Goal: Transaction & Acquisition: Purchase product/service

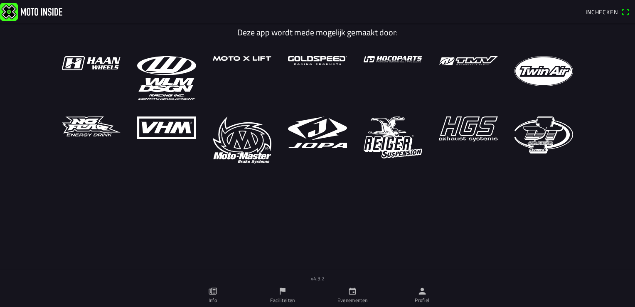
click at [358, 298] on ion-label "Evenementen" at bounding box center [352, 299] width 30 height 7
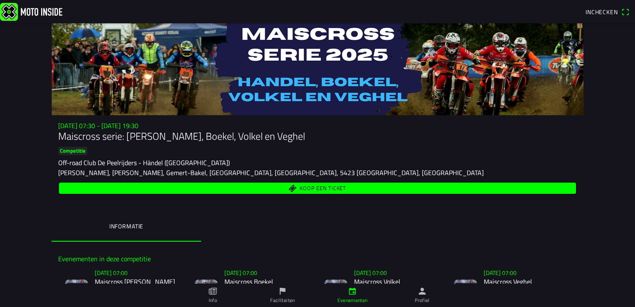
click at [632, 294] on ion-tab-bar "Info Faciliteiten Evenementen Profiel" at bounding box center [317, 294] width 635 height 23
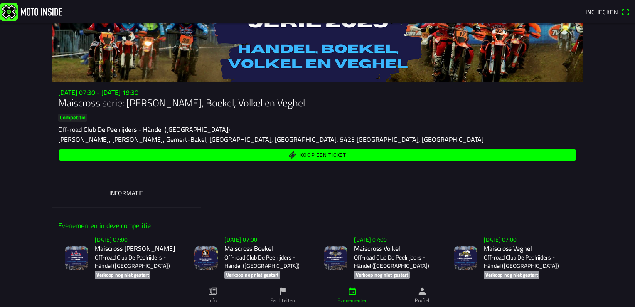
scroll to position [40, 0]
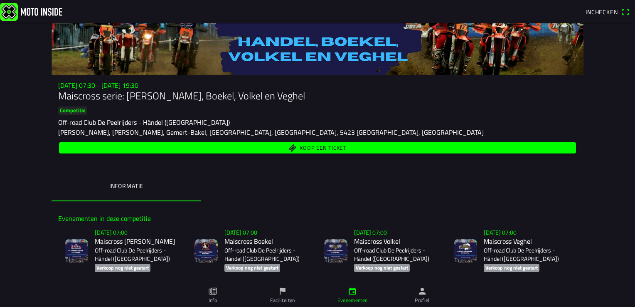
click at [327, 152] on span "Koop een ticket" at bounding box center [317, 147] width 507 height 11
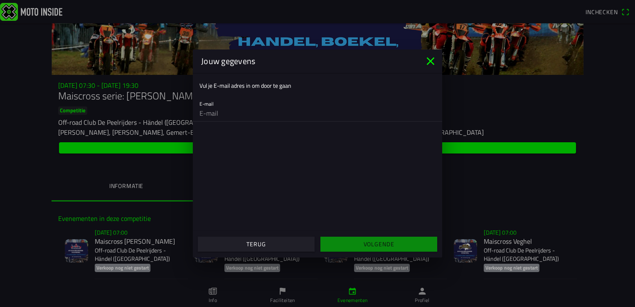
click at [258, 119] on input "email" at bounding box center [317, 113] width 236 height 17
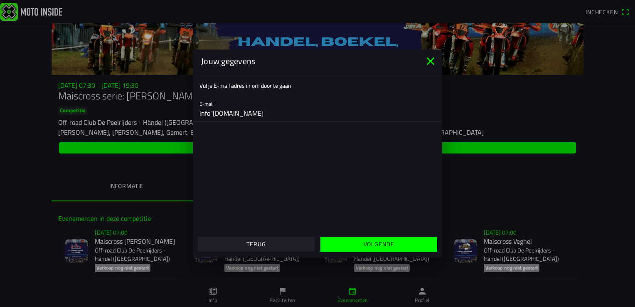
click at [212, 112] on input "info"rolfcoolenautos.nl" at bounding box center [317, 113] width 236 height 17
click at [268, 114] on input "inforolfcoolenautos.nl" at bounding box center [317, 113] width 236 height 17
type input "info@rolfcoolenautos.nl"
click at [0, 0] on slot "Volgende" at bounding box center [0, 0] width 0 height 0
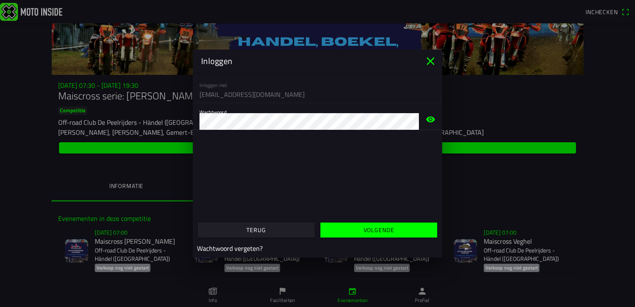
click at [363, 234] on span "Volgende" at bounding box center [379, 229] width 104 height 15
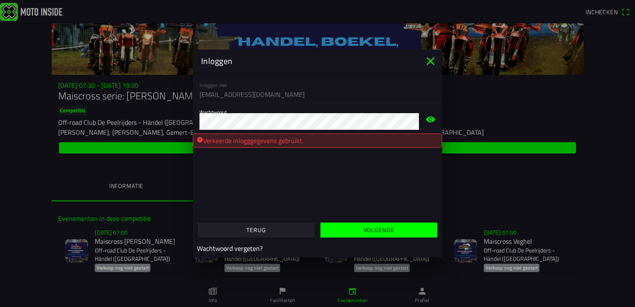
click at [411, 229] on span "button" at bounding box center [379, 229] width 104 height 15
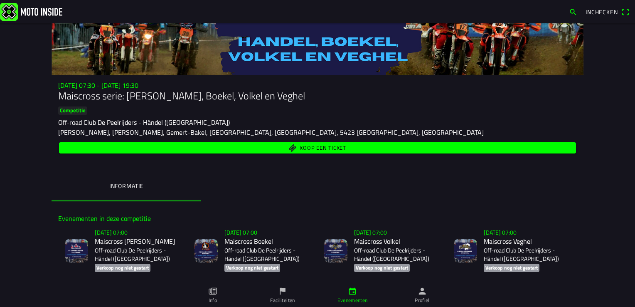
click at [356, 148] on span "Koop een ticket" at bounding box center [317, 147] width 507 height 11
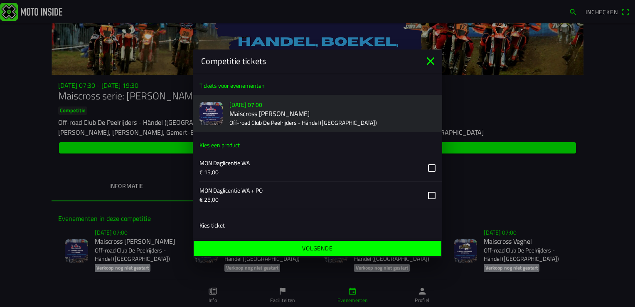
click at [433, 62] on icon "close" at bounding box center [430, 60] width 13 height 13
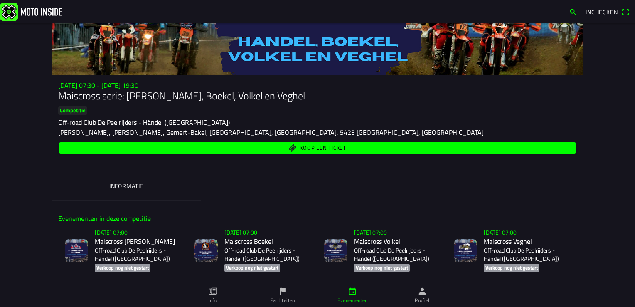
click at [132, 245] on h2 "Maiscross Händel" at bounding box center [138, 241] width 86 height 8
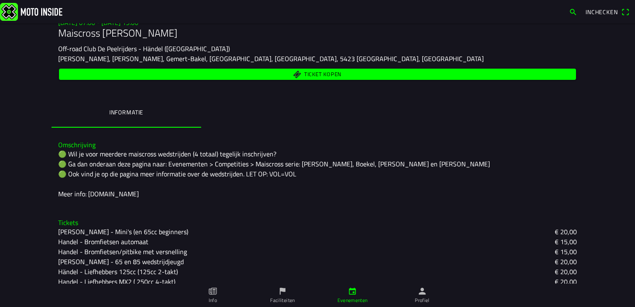
scroll to position [41, 0]
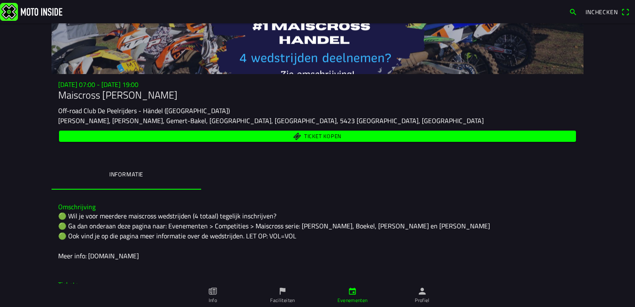
click at [48, 11] on img at bounding box center [31, 11] width 62 height 18
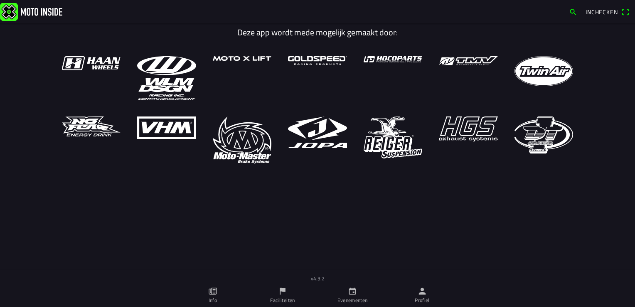
click at [552, 170] on main "Deze app wordt mede mogelijk gemaakt door:" at bounding box center [317, 157] width 635 height 269
click at [352, 290] on icon "kalender" at bounding box center [352, 291] width 7 height 7
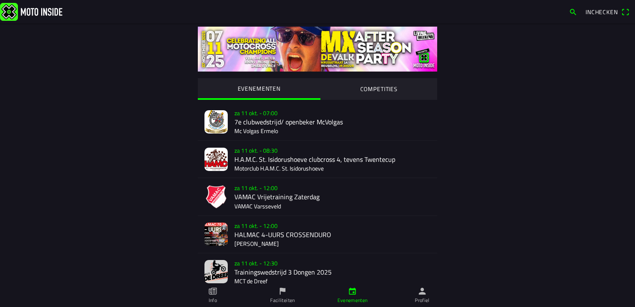
click at [386, 84] on button "COMPETITIES" at bounding box center [378, 88] width 117 height 21
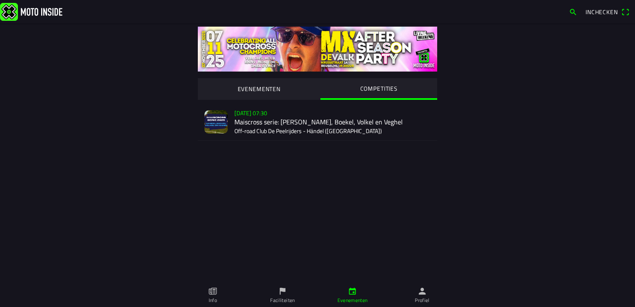
click at [344, 127] on div "zo 2 nov. - 07:30 Maiscross serie: Händel, Boekel, Volkel en Veghel Off-road Cl…" at bounding box center [332, 121] width 196 height 37
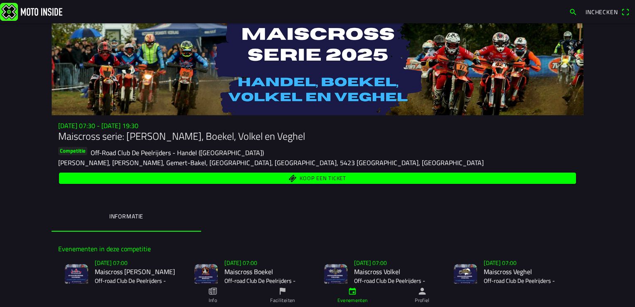
click at [331, 181] on span "Koop een ticket" at bounding box center [323, 178] width 47 height 5
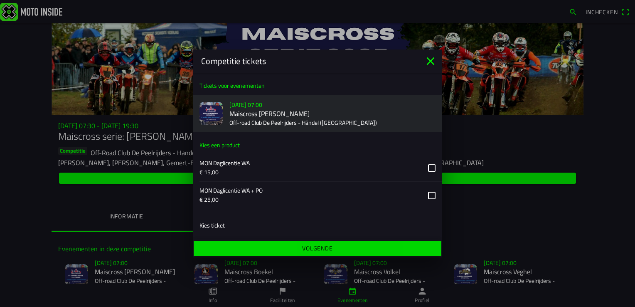
click at [335, 248] on span "Volgende" at bounding box center [317, 248] width 235 height 15
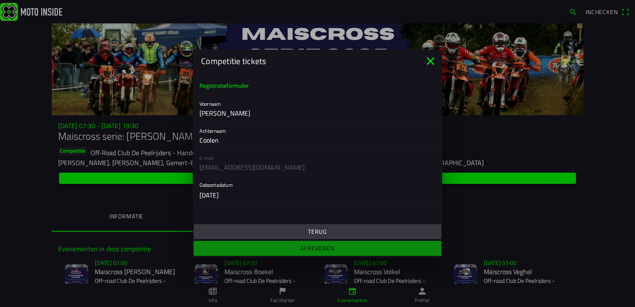
click at [307, 233] on span "Terug" at bounding box center [317, 231] width 235 height 15
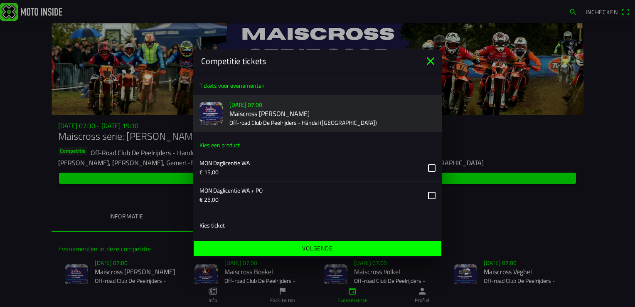
click at [233, 225] on ion-list-header "Kies ticket" at bounding box center [317, 225] width 249 height 19
click at [225, 223] on ion-list-header "Kies ticket" at bounding box center [317, 225] width 249 height 19
click at [0, 0] on slot "Volgende" at bounding box center [0, 0] width 0 height 0
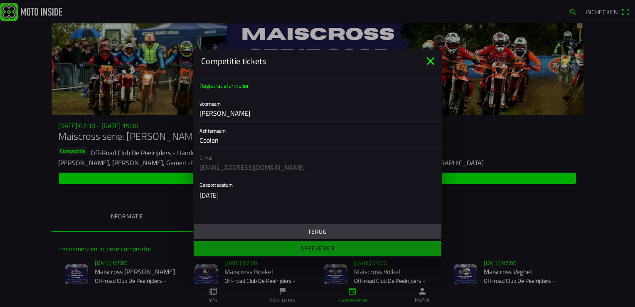
click at [299, 177] on button "button" at bounding box center [320, 190] width 243 height 29
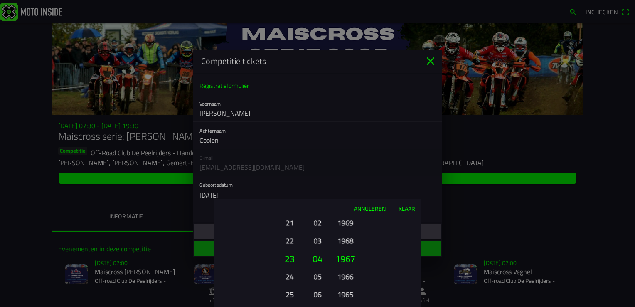
click at [411, 207] on button "Klaar" at bounding box center [407, 208] width 30 height 18
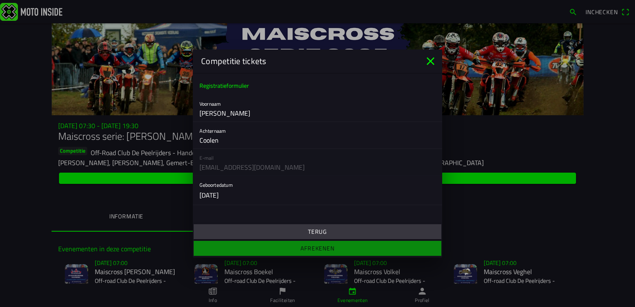
click at [355, 252] on ion-footer "Terug Afrekenen" at bounding box center [317, 239] width 249 height 35
click at [339, 233] on span "Terug" at bounding box center [317, 231] width 235 height 15
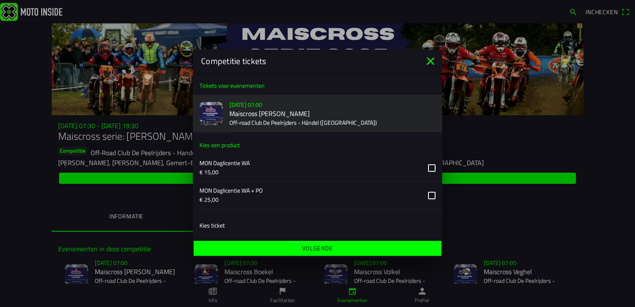
click at [432, 61] on icon "close" at bounding box center [430, 60] width 13 height 13
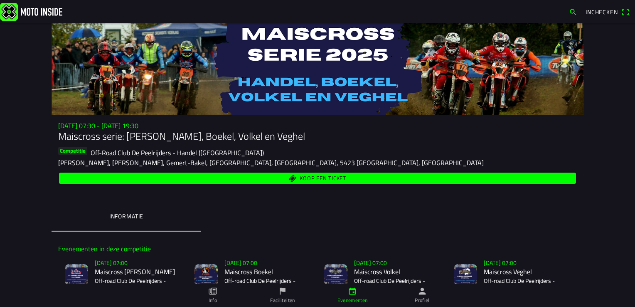
click at [46, 13] on img at bounding box center [31, 11] width 62 height 18
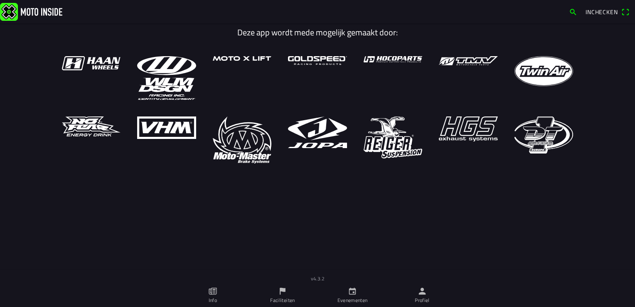
click at [349, 297] on ion-label "Evenementen" at bounding box center [352, 299] width 30 height 7
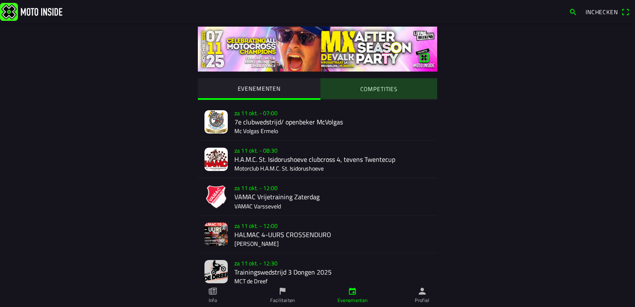
click at [0, 0] on slot "COMPETITIES" at bounding box center [0, 0] width 0 height 0
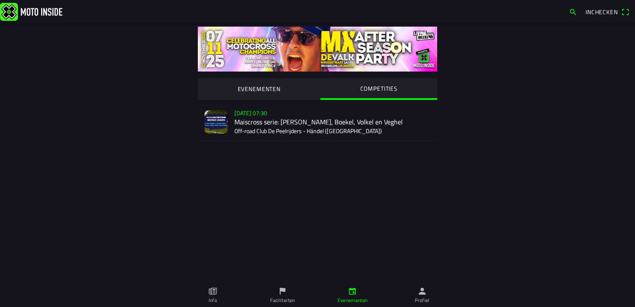
click at [302, 128] on div "zo 2 nov. - 07:30 Maiscross serie: Händel, Boekel, Volkel en Veghel Off-road Cl…" at bounding box center [332, 121] width 196 height 37
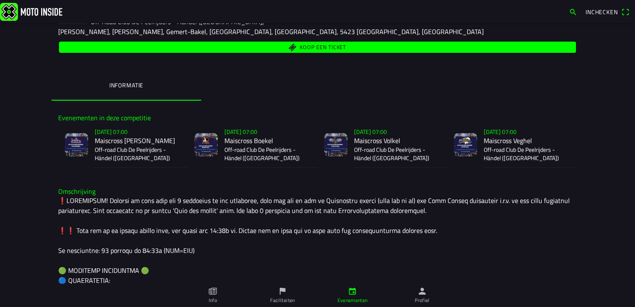
scroll to position [126, 0]
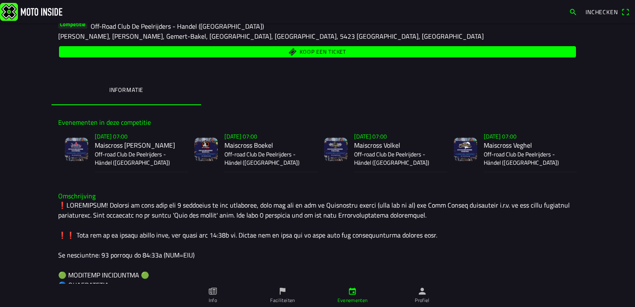
click at [264, 147] on h2 "Maiscross Boekel" at bounding box center [267, 145] width 86 height 8
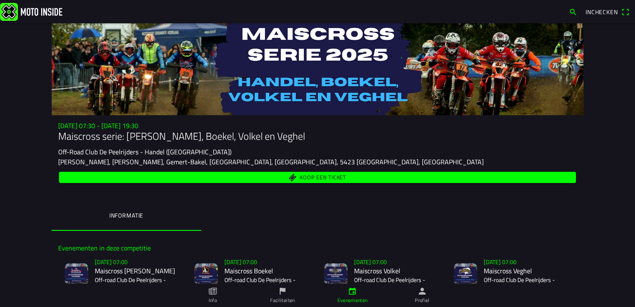
click at [280, 181] on span "Koop een ticket" at bounding box center [317, 177] width 507 height 11
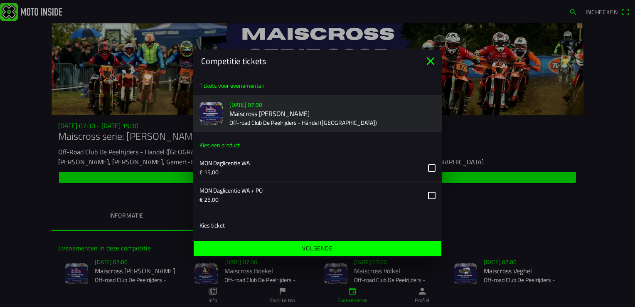
click at [0, 0] on slot "Tickets voor evenementen" at bounding box center [0, 0] width 0 height 0
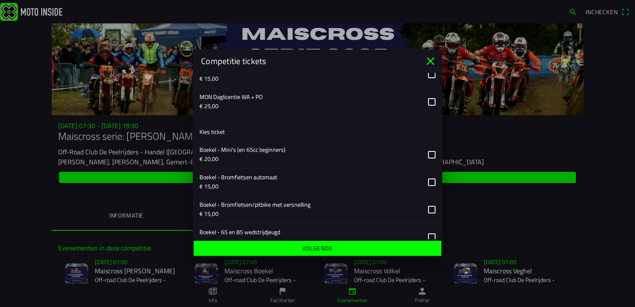
scroll to position [482, 0]
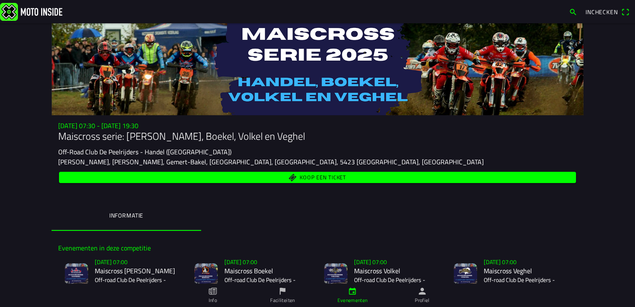
click at [449, 133] on ion-backdrop at bounding box center [317, 153] width 635 height 307
click at [359, 177] on span "Koop een ticket" at bounding box center [317, 177] width 507 height 11
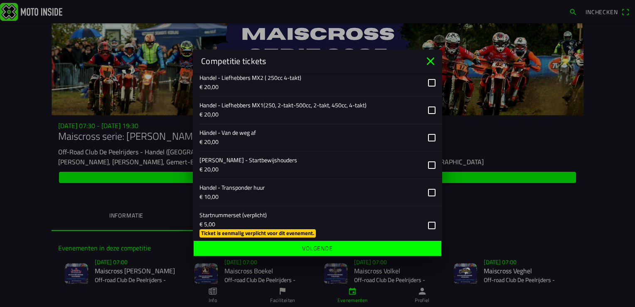
scroll to position [314, 0]
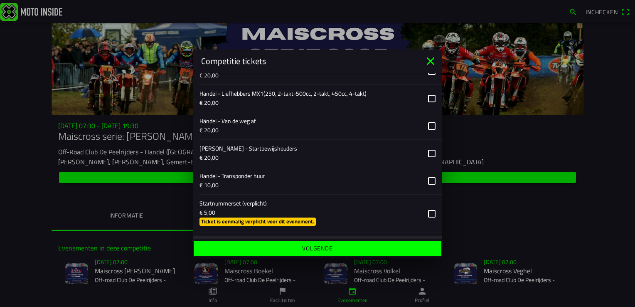
click at [426, 128] on button "button" at bounding box center [320, 125] width 243 height 27
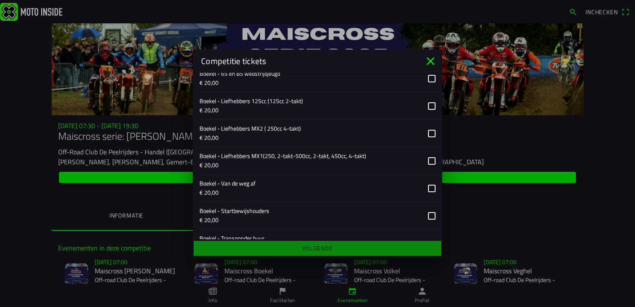
scroll to position [735, 0]
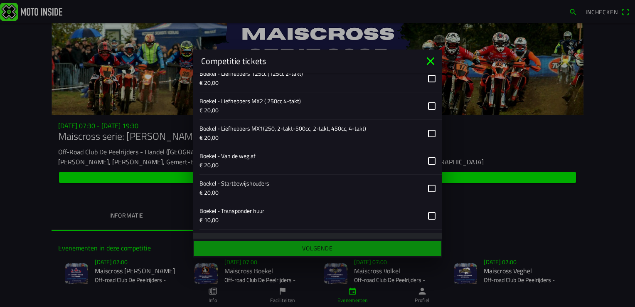
click at [429, 161] on button "button" at bounding box center [320, 160] width 243 height 27
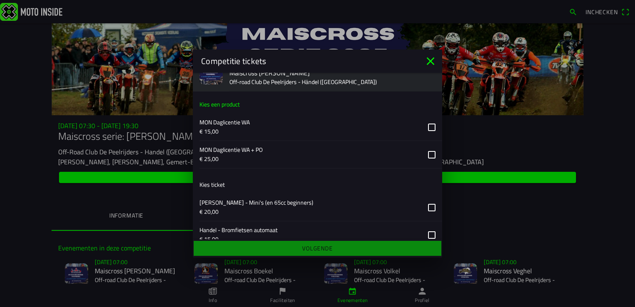
scroll to position [64, 0]
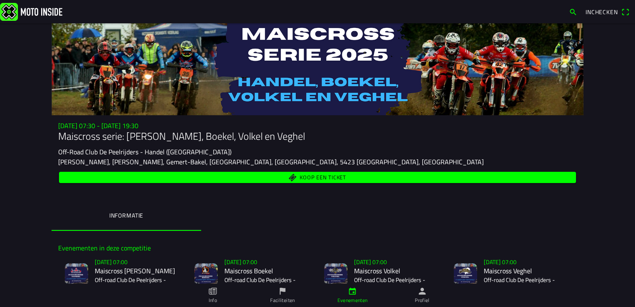
drag, startPoint x: 467, startPoint y: 97, endPoint x: 467, endPoint y: 115, distance: 17.9
click at [356, 178] on span "Koop een ticket" at bounding box center [317, 177] width 507 height 11
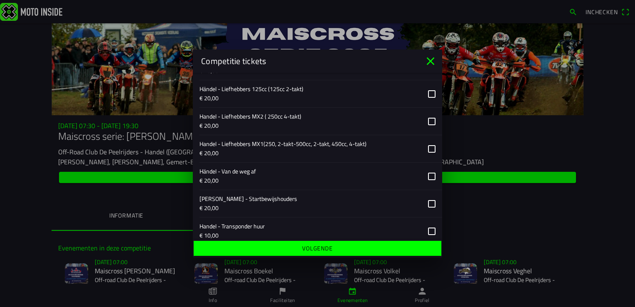
scroll to position [279, 0]
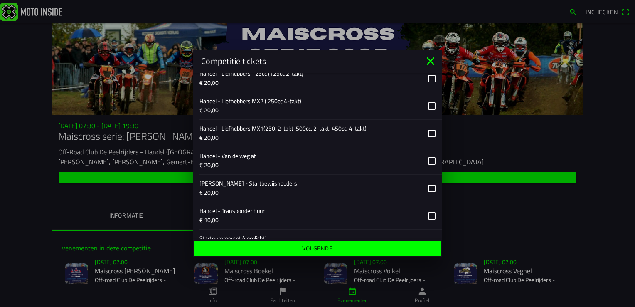
click at [424, 160] on button "button" at bounding box center [320, 160] width 243 height 27
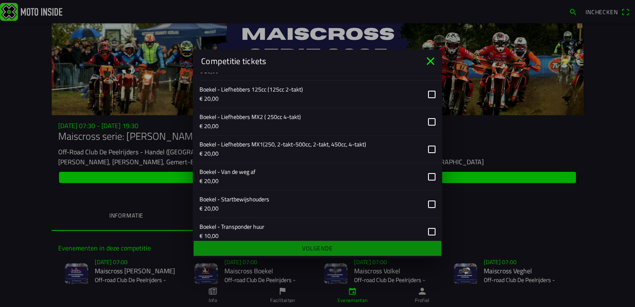
scroll to position [723, 0]
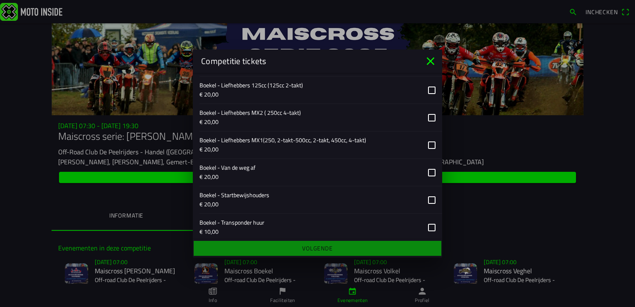
click at [427, 171] on button "button" at bounding box center [320, 172] width 243 height 27
click at [360, 252] on ion-footer "Volgende" at bounding box center [317, 248] width 249 height 18
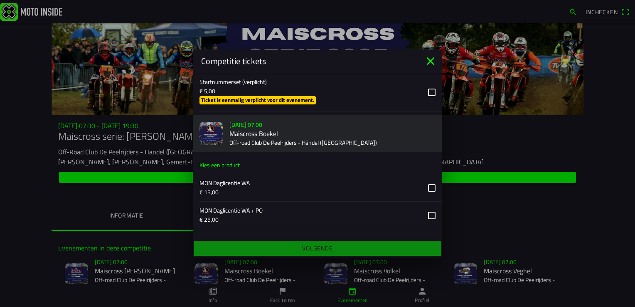
scroll to position [424, 0]
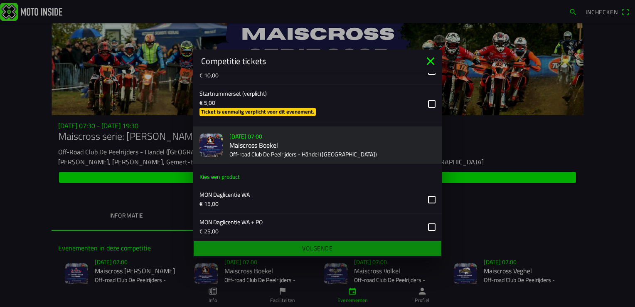
click at [424, 99] on button "button" at bounding box center [320, 104] width 243 height 38
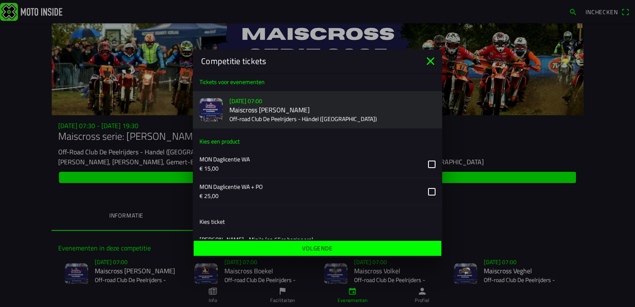
scroll to position [0, 0]
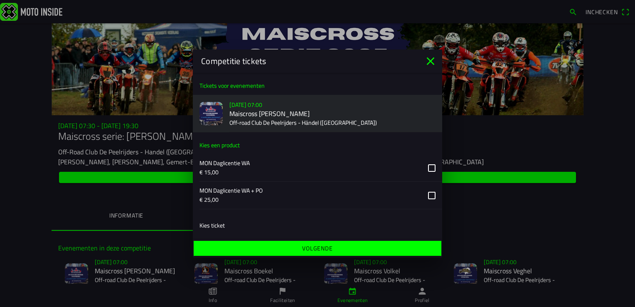
click at [342, 250] on span "Volgende" at bounding box center [317, 248] width 235 height 15
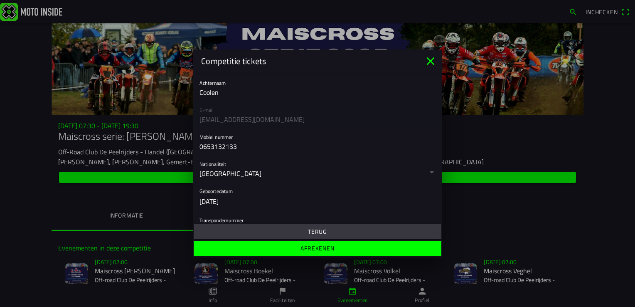
scroll to position [118, 0]
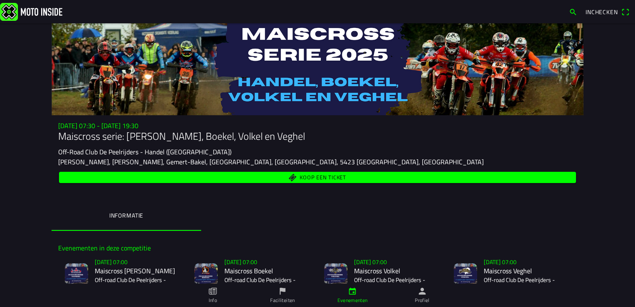
click at [375, 179] on span "Koop een ticket" at bounding box center [317, 177] width 507 height 11
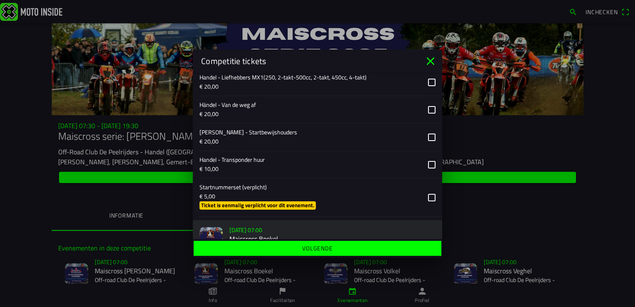
scroll to position [334, 0]
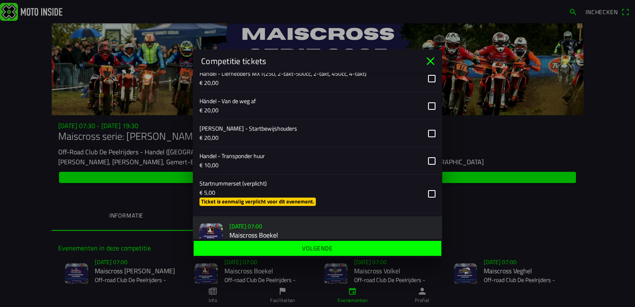
click at [427, 108] on button "button" at bounding box center [320, 105] width 243 height 27
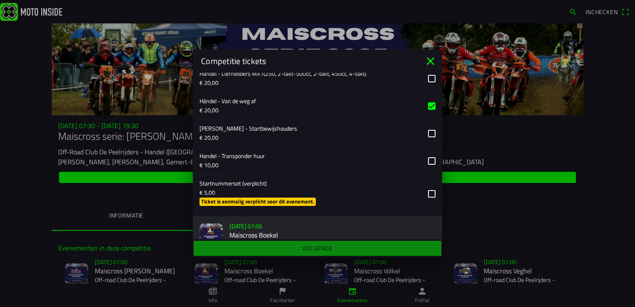
click at [429, 195] on button "button" at bounding box center [320, 194] width 243 height 38
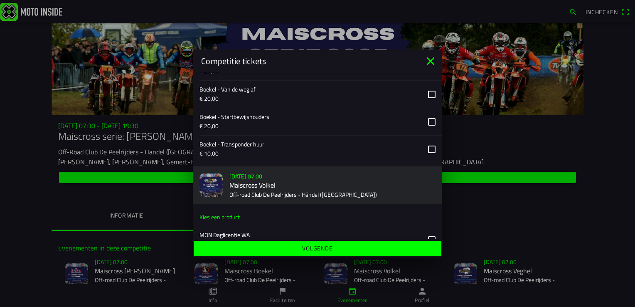
scroll to position [778, 0]
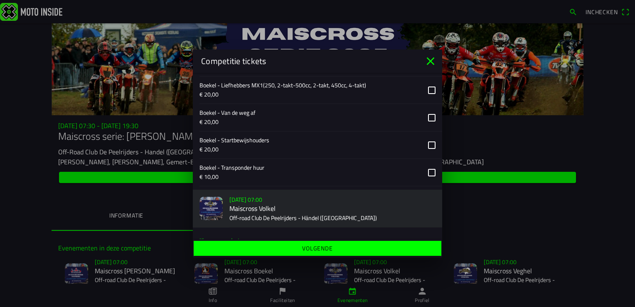
click at [423, 115] on button "button" at bounding box center [320, 117] width 243 height 27
click at [337, 247] on span "Volgende" at bounding box center [317, 248] width 235 height 15
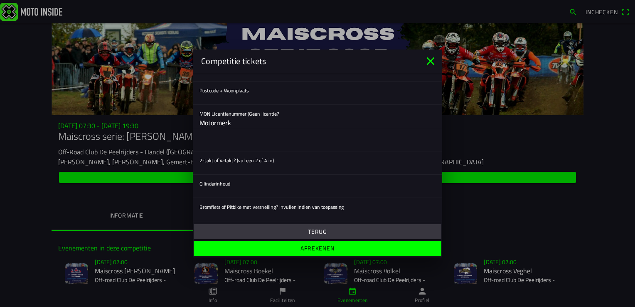
scroll to position [319, 0]
click at [232, 124] on div "MON Licentienummer (Geen licentie? Motormerk" at bounding box center [317, 115] width 236 height 23
click at [0, 0] on slot "MON Licentienummer (Geen licentie? Motormerk" at bounding box center [0, 0] width 0 height 0
click at [235, 121] on div "MON Licentienummer (Geen licentie? Motormerk" at bounding box center [317, 115] width 236 height 23
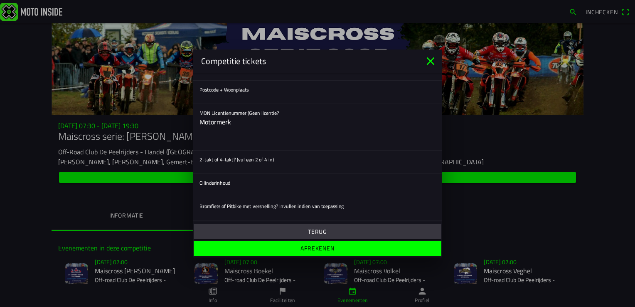
click at [0, 0] on slot "MON Licentienummer (Geen licentie? Motormerk" at bounding box center [0, 0] width 0 height 0
drag, startPoint x: 229, startPoint y: 122, endPoint x: 226, endPoint y: 131, distance: 9.1
click at [226, 131] on ion-input at bounding box center [317, 138] width 236 height 23
click at [0, 0] on slot "Afrekenen" at bounding box center [0, 0] width 0 height 0
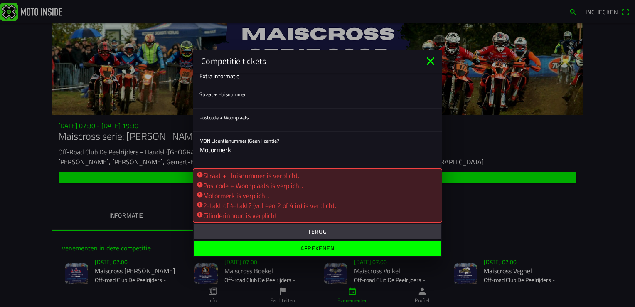
scroll to position [285, 0]
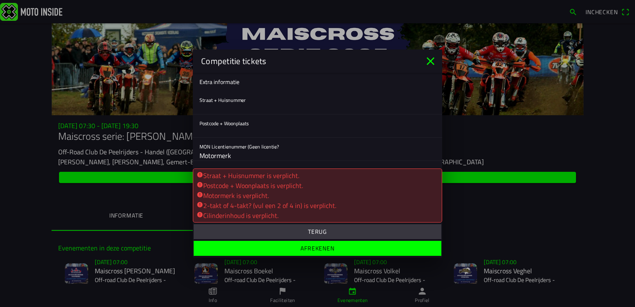
click at [226, 105] on ion-input at bounding box center [317, 107] width 236 height 13
click at [221, 107] on ion-input at bounding box center [317, 107] width 236 height 13
click at [0, 0] on slot "Terug" at bounding box center [0, 0] width 0 height 0
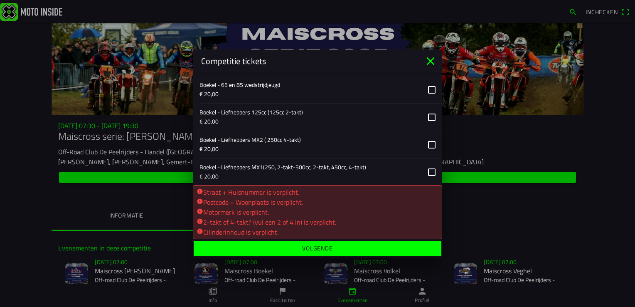
scroll to position [758, 0]
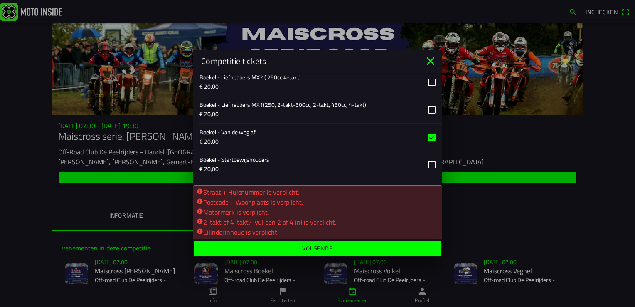
click at [0, 0] on slot "Volgende" at bounding box center [0, 0] width 0 height 0
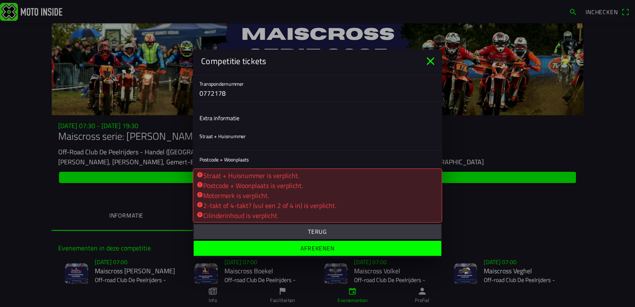
scroll to position [251, 0]
click at [228, 143] on ion-input at bounding box center [317, 141] width 236 height 13
drag, startPoint x: 216, startPoint y: 134, endPoint x: 214, endPoint y: 129, distance: 5.6
click at [214, 129] on div "Straat + Huisnummer" at bounding box center [317, 136] width 236 height 23
drag, startPoint x: 214, startPoint y: 129, endPoint x: 208, endPoint y: 145, distance: 16.8
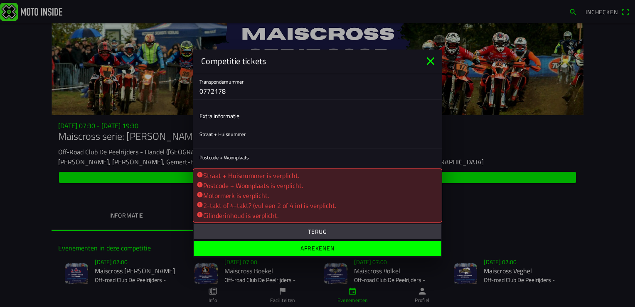
click at [208, 145] on ion-input at bounding box center [317, 141] width 236 height 13
click at [203, 145] on ion-input at bounding box center [317, 141] width 236 height 13
click at [239, 144] on ion-input at bounding box center [317, 141] width 236 height 13
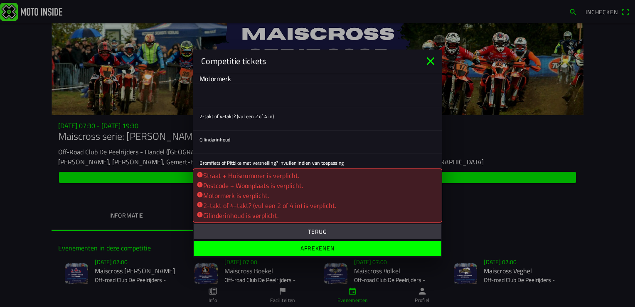
scroll to position [373, 0]
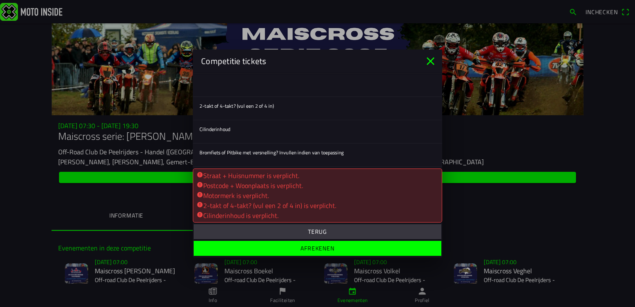
click at [212, 135] on ion-input at bounding box center [317, 136] width 236 height 13
click at [226, 125] on div "Cilinderinhoud" at bounding box center [317, 131] width 236 height 23
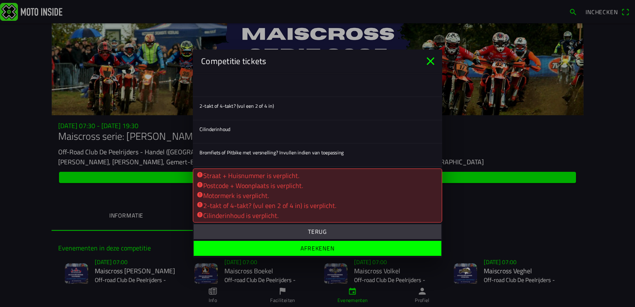
click at [232, 133] on ion-input at bounding box center [317, 136] width 236 height 13
click at [259, 160] on ion-input at bounding box center [317, 159] width 236 height 13
click at [239, 138] on ion-input at bounding box center [317, 136] width 236 height 13
click at [249, 110] on ion-input at bounding box center [317, 113] width 236 height 13
click at [244, 92] on ion-input at bounding box center [317, 85] width 236 height 23
